Goal: Task Accomplishment & Management: Use online tool/utility

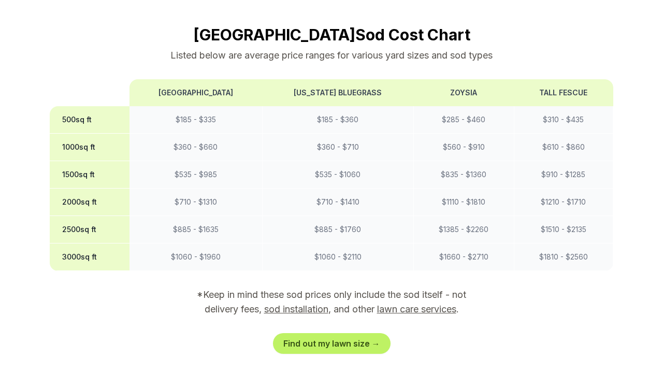
scroll to position [1110, 0]
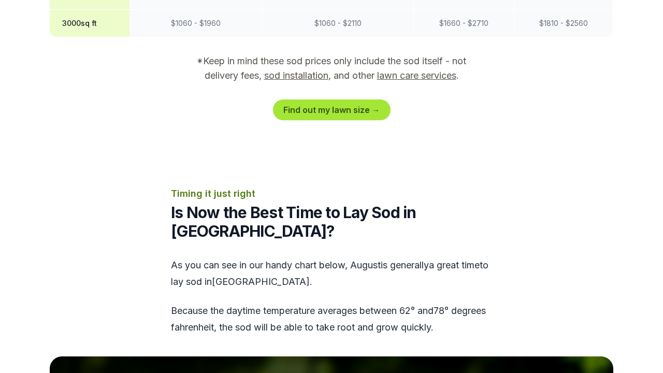
click at [339, 112] on link "Find out my lawn size →" at bounding box center [332, 109] width 118 height 21
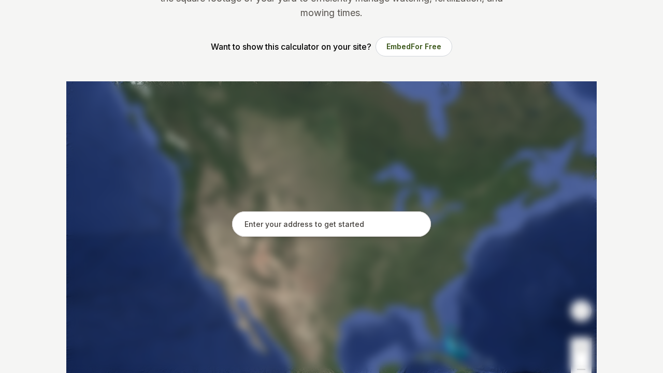
scroll to position [149, 0]
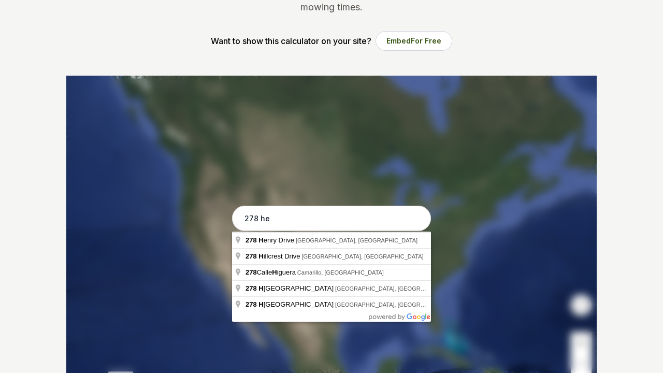
type input "278 hen"
type input "[STREET_ADDRESS][PERSON_NAME]"
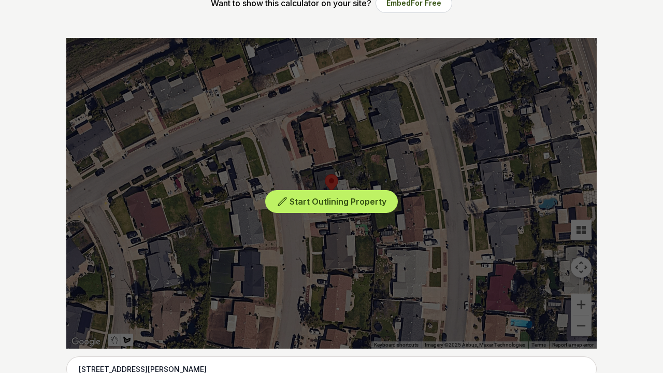
scroll to position [188, 0]
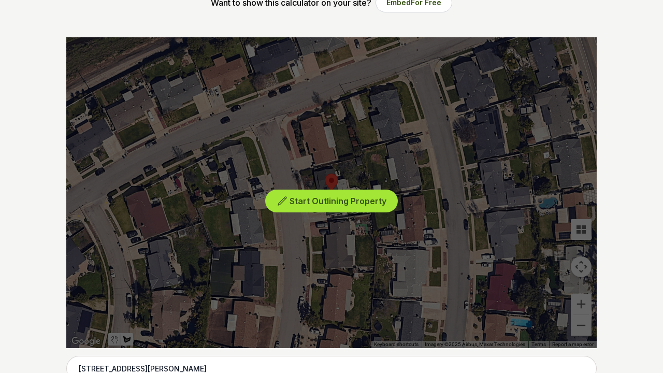
click at [350, 206] on button "Start Outlining Property" at bounding box center [331, 201] width 133 height 23
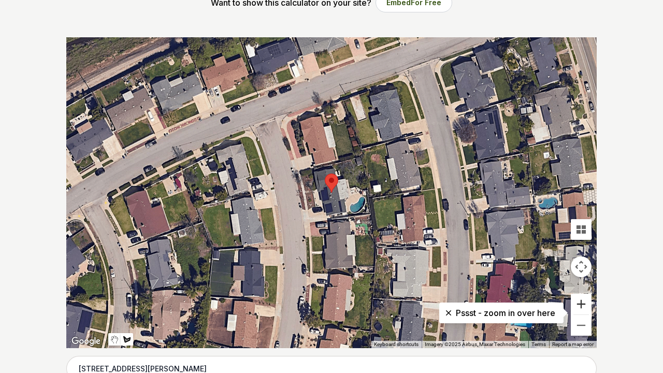
click at [582, 306] on button "Zoom in" at bounding box center [581, 304] width 21 height 21
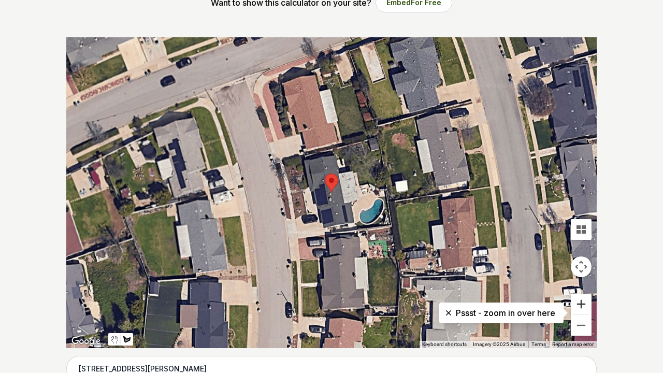
click at [582, 306] on button "Zoom in" at bounding box center [581, 304] width 21 height 21
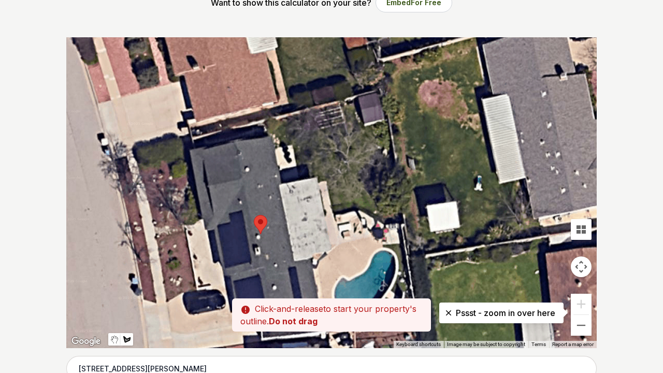
drag, startPoint x: 425, startPoint y: 126, endPoint x: 352, endPoint y: 170, distance: 85.0
click at [352, 170] on div at bounding box center [331, 192] width 530 height 311
click at [264, 121] on div at bounding box center [331, 192] width 530 height 311
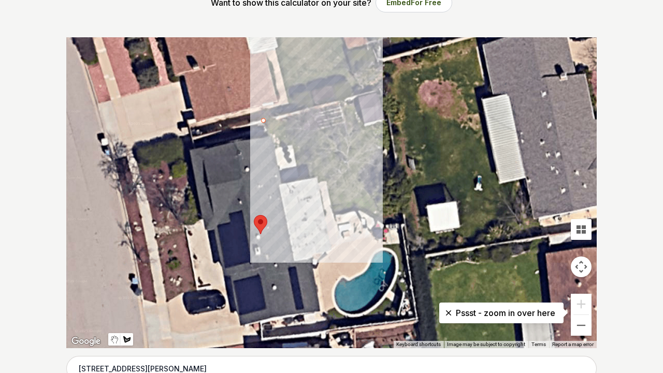
click at [271, 149] on div at bounding box center [331, 192] width 530 height 311
click at [293, 144] on div at bounding box center [331, 192] width 530 height 311
click at [301, 186] on div at bounding box center [331, 192] width 530 height 311
click at [328, 179] on div at bounding box center [331, 192] width 530 height 311
click at [335, 214] on div at bounding box center [331, 192] width 530 height 311
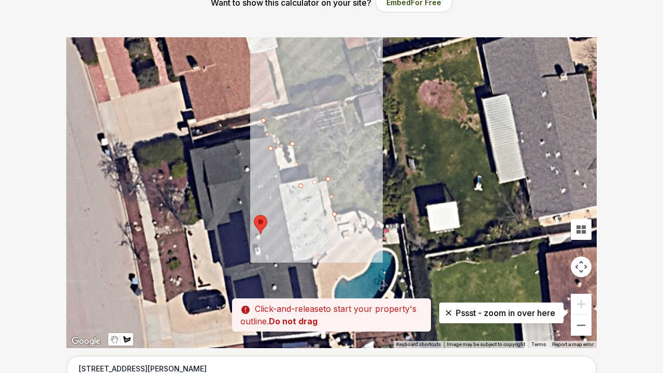
click at [359, 209] on div at bounding box center [331, 192] width 530 height 311
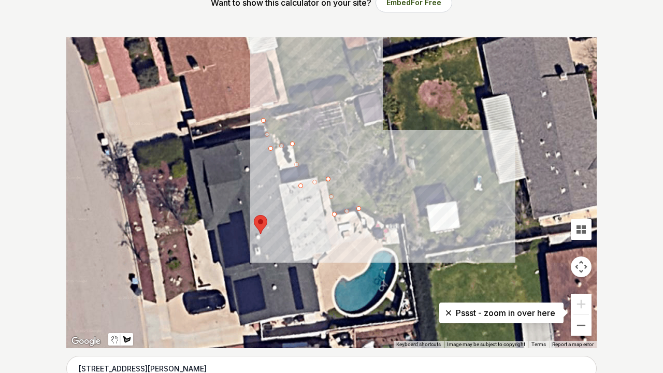
click at [386, 224] on div at bounding box center [331, 192] width 530 height 311
click at [401, 222] on div at bounding box center [331, 192] width 530 height 311
click at [392, 213] on div at bounding box center [331, 192] width 530 height 311
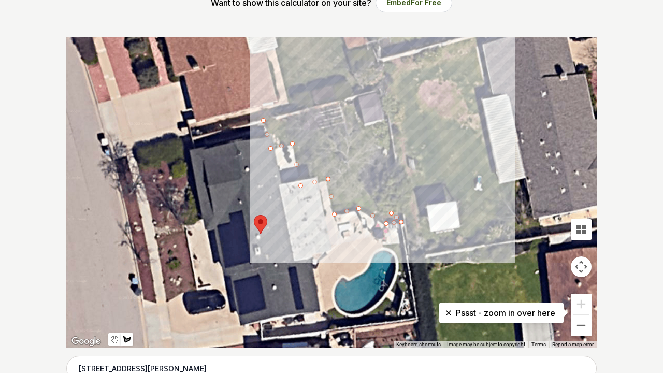
click at [376, 122] on div at bounding box center [331, 192] width 530 height 311
click at [365, 125] on div at bounding box center [331, 192] width 530 height 311
click at [356, 99] on div at bounding box center [331, 192] width 530 height 311
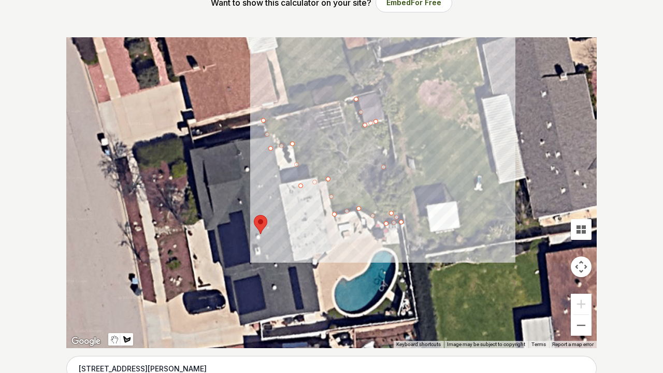
click at [342, 104] on div at bounding box center [331, 192] width 530 height 311
click at [348, 124] on div at bounding box center [331, 192] width 530 height 311
click at [321, 131] on div at bounding box center [331, 192] width 530 height 311
click at [314, 110] on div at bounding box center [331, 192] width 530 height 311
click at [263, 120] on div at bounding box center [331, 192] width 530 height 311
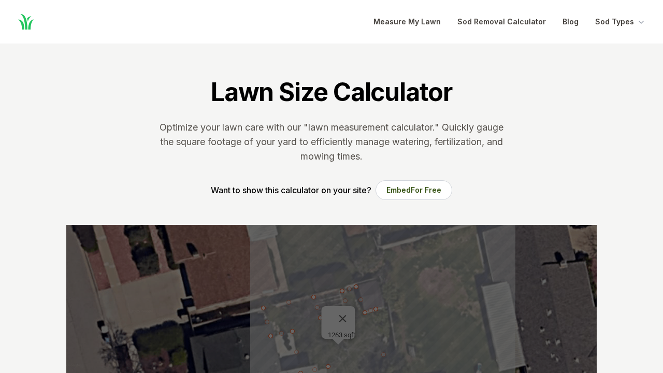
scroll to position [0, 0]
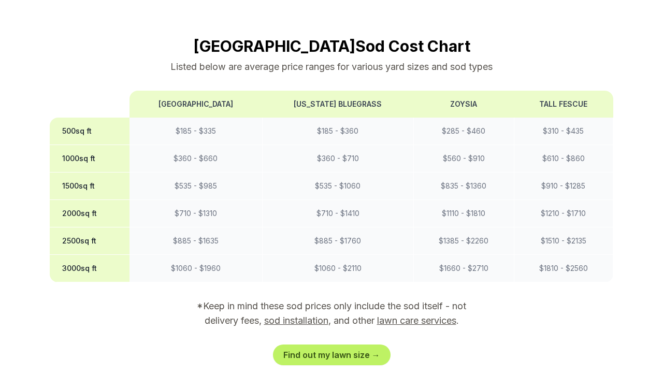
scroll to position [866, 0]
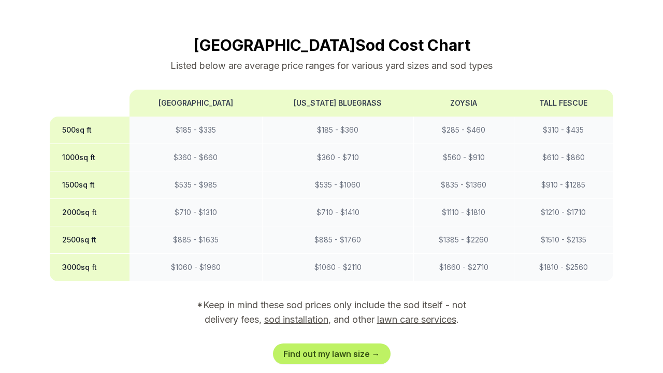
click at [293, 321] on link "sod installation" at bounding box center [296, 319] width 64 height 11
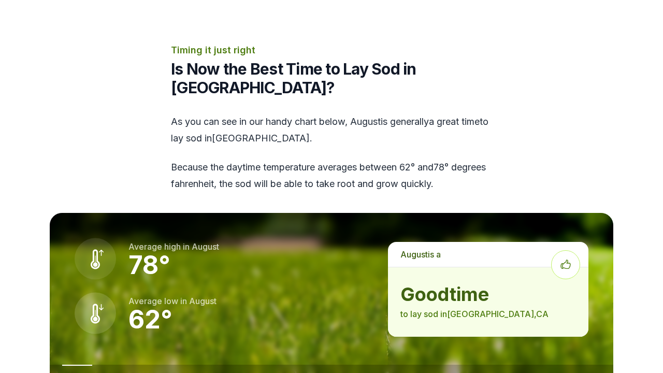
scroll to position [1178, 0]
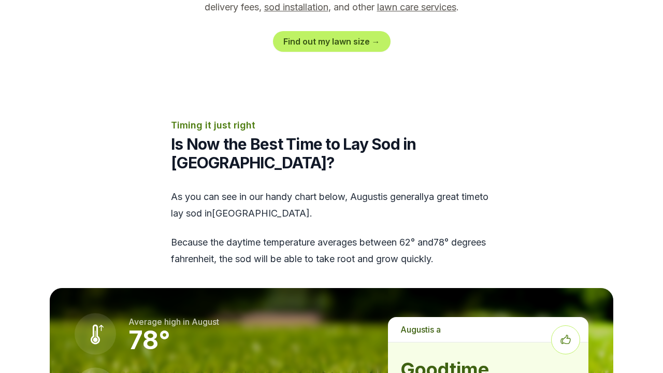
scroll to position [866, 0]
